Goal: Navigation & Orientation: Find specific page/section

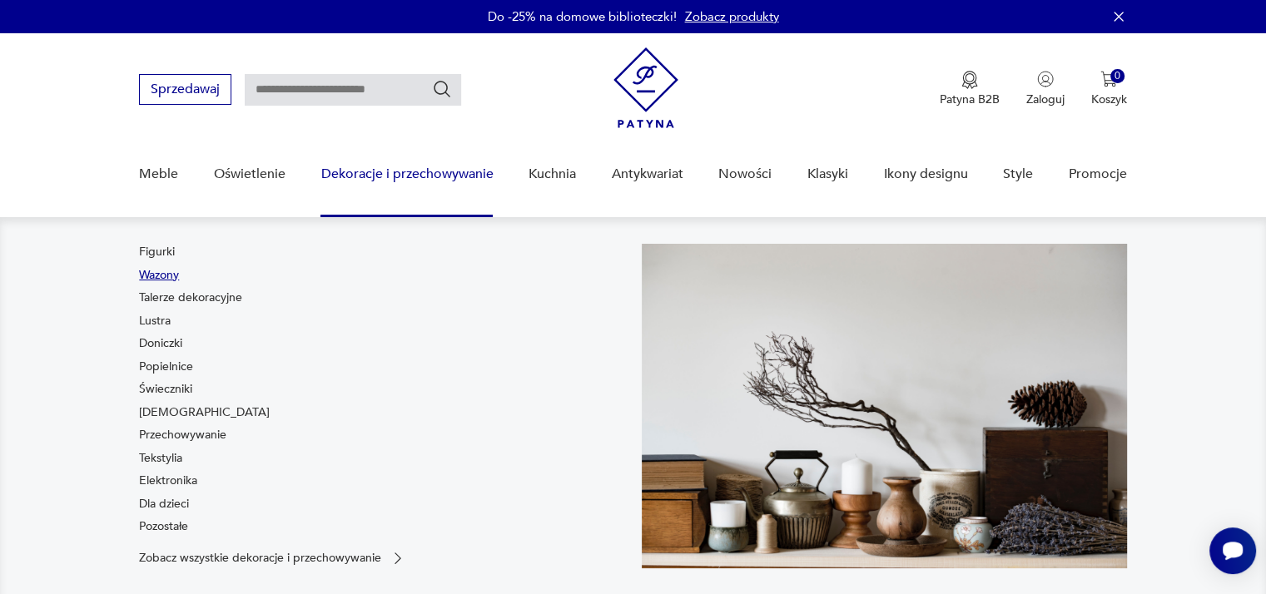
click at [161, 274] on link "Wazony" at bounding box center [159, 275] width 40 height 17
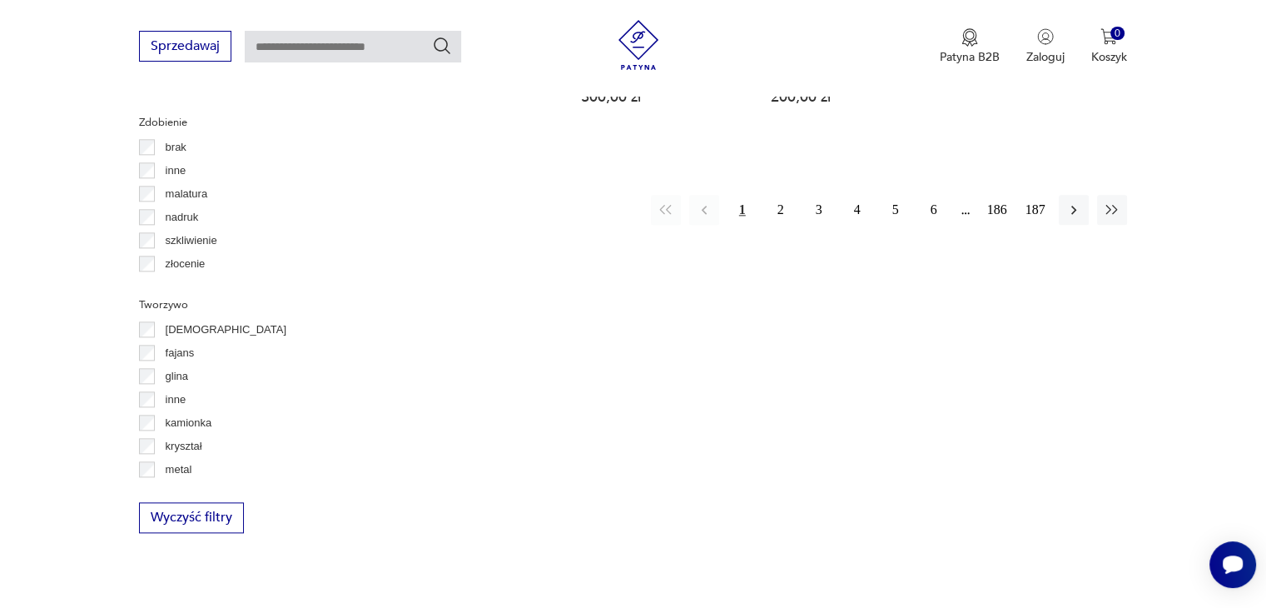
scroll to position [1964, 0]
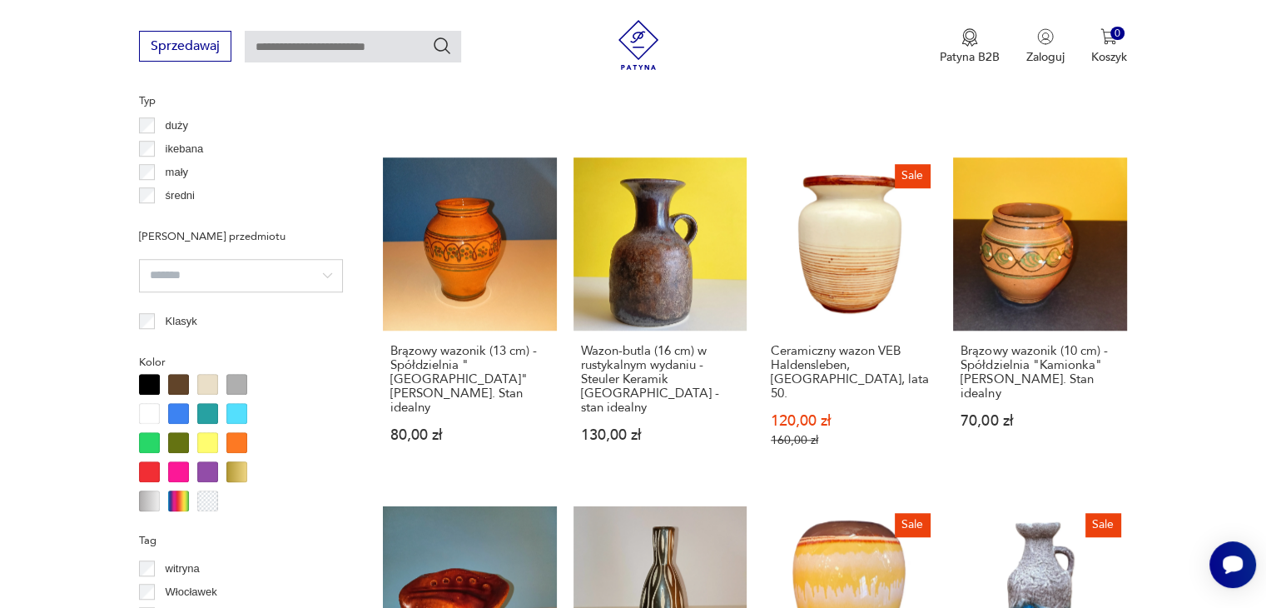
scroll to position [1408, 0]
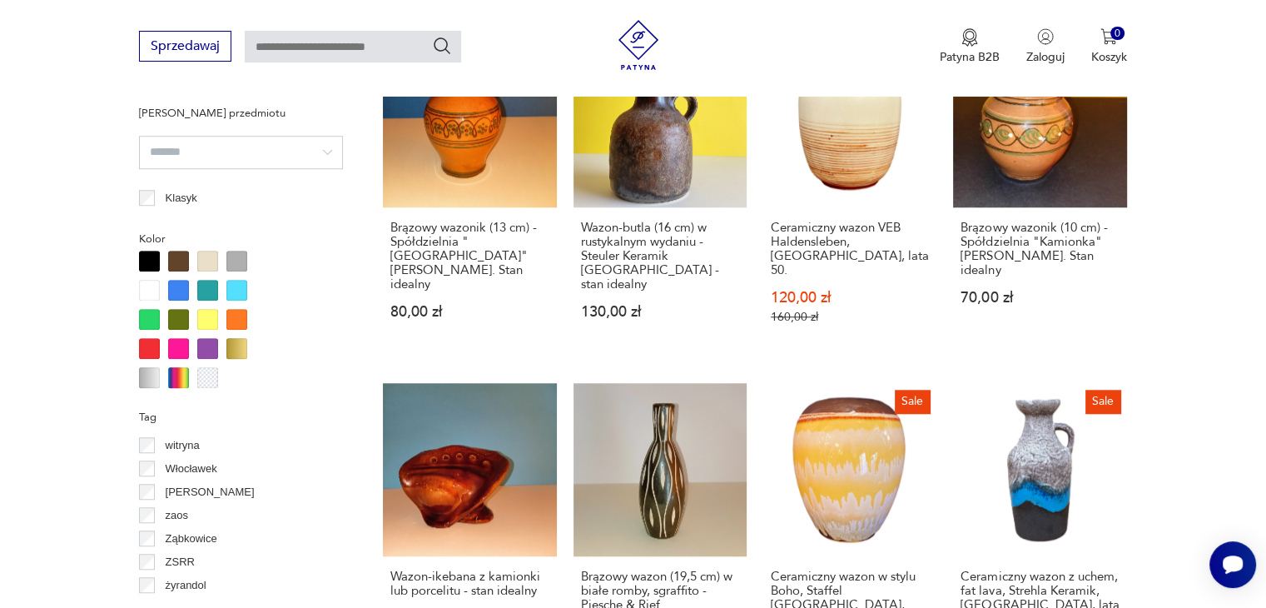
click at [201, 251] on div at bounding box center [207, 261] width 21 height 21
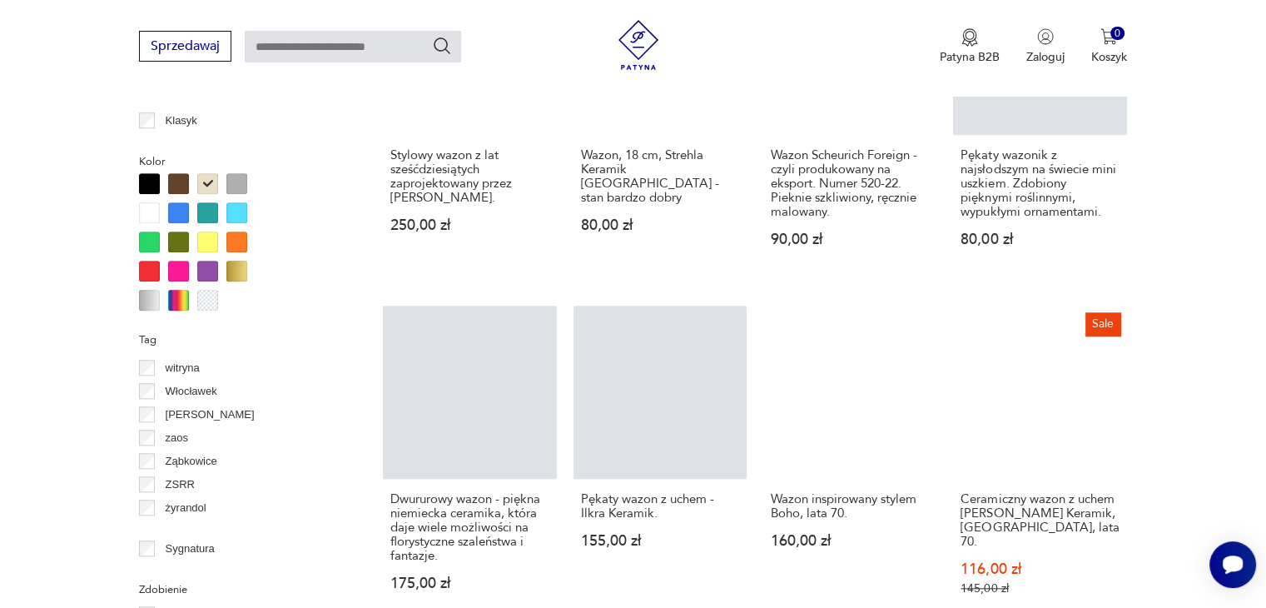
scroll to position [1690, 0]
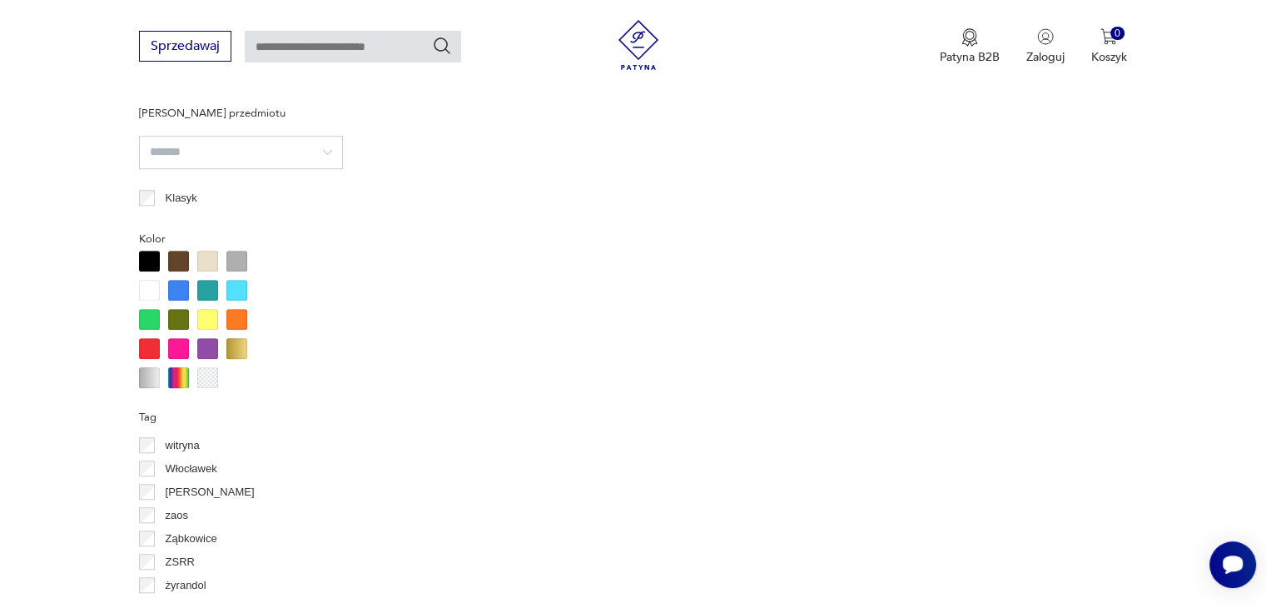
scroll to position [560, 0]
